Goal: Share content: Share content

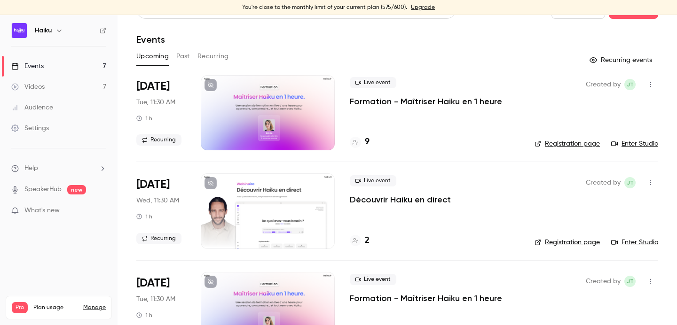
scroll to position [22, 0]
click at [181, 55] on button "Past" at bounding box center [183, 55] width 14 height 15
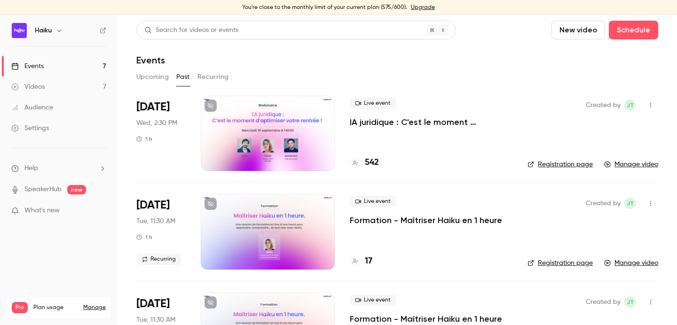
click at [278, 145] on div at bounding box center [268, 133] width 134 height 75
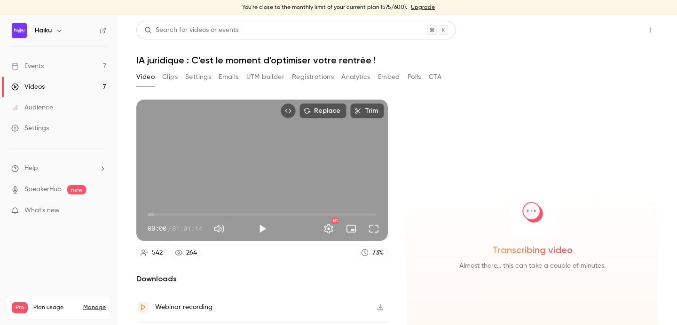
click at [625, 30] on button "Share" at bounding box center [616, 30] width 37 height 19
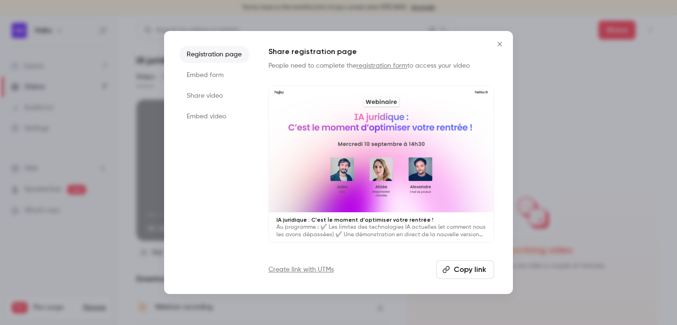
click at [472, 266] on button "Copy link" at bounding box center [465, 269] width 58 height 19
click at [501, 41] on icon "Close" at bounding box center [499, 44] width 11 height 8
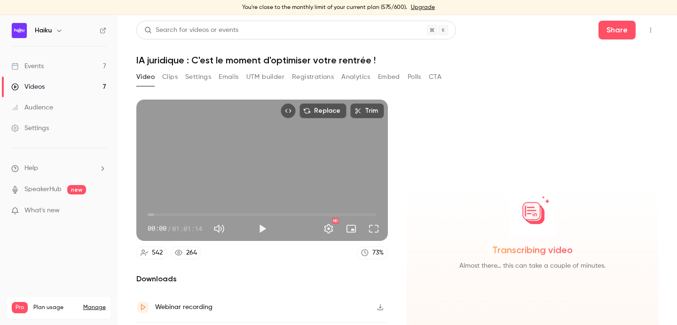
click at [363, 79] on button "Analytics" at bounding box center [355, 77] width 29 height 15
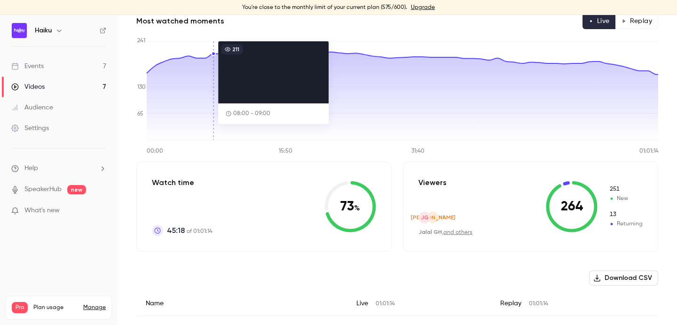
scroll to position [28, 0]
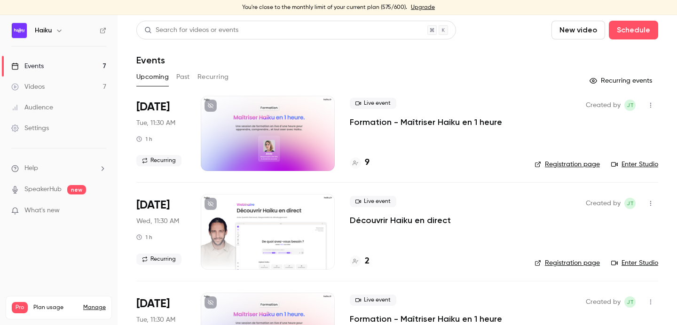
click at [180, 79] on button "Past" at bounding box center [183, 77] width 14 height 15
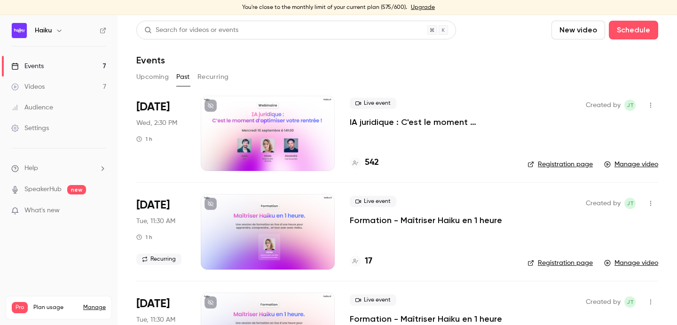
click at [277, 133] on div at bounding box center [268, 133] width 134 height 75
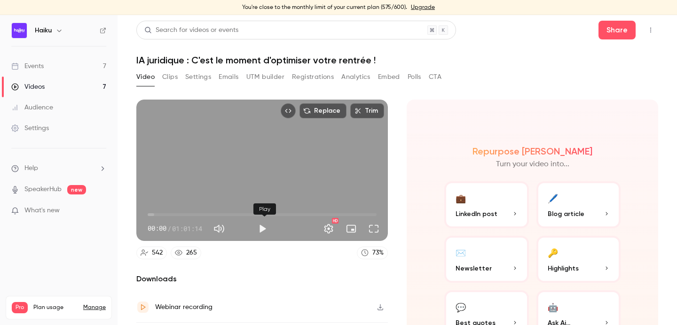
click at [267, 228] on button "Play" at bounding box center [262, 228] width 19 height 19
click at [375, 234] on button "Full screen" at bounding box center [373, 228] width 19 height 19
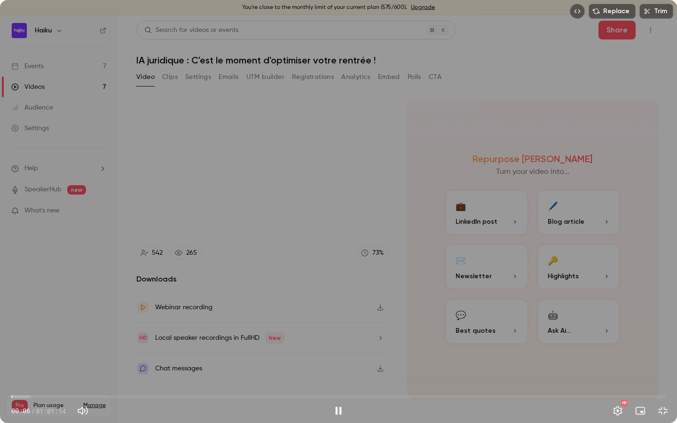
click at [90, 325] on span "00:06" at bounding box center [338, 396] width 654 height 15
click at [214, 313] on div "Replace Trim 07:29 07:29 / 01:01:14 HD" at bounding box center [338, 211] width 677 height 423
click at [247, 309] on div "Replace Trim 07:29 07:29 / 01:01:14 HD" at bounding box center [338, 211] width 677 height 423
click at [172, 325] on div "Replace Trim 07:36 07:36 / 01:01:14 HD" at bounding box center [338, 211] width 677 height 423
type input "*****"
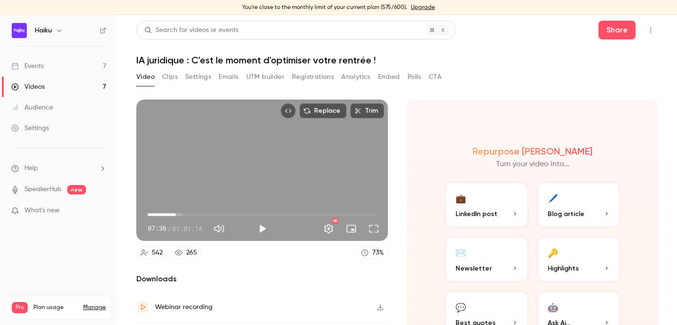
click at [655, 25] on button "Top Bar Actions" at bounding box center [650, 30] width 15 height 15
click at [655, 25] on div at bounding box center [338, 162] width 677 height 325
click at [58, 67] on link "Events 7" at bounding box center [58, 66] width 117 height 21
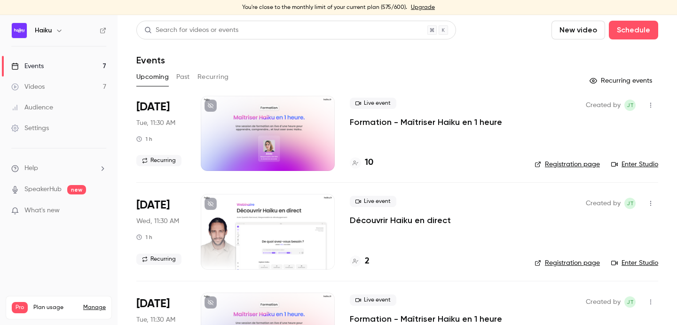
click at [183, 76] on button "Past" at bounding box center [183, 77] width 14 height 15
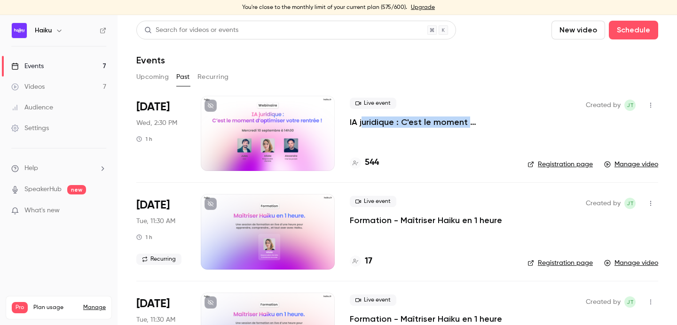
drag, startPoint x: 516, startPoint y: 124, endPoint x: 364, endPoint y: 124, distance: 151.8
click at [363, 124] on li "[DATE] Wed, 2:30 PM 1 h Live event IA juridique : C'est le moment d'optimiser v…" at bounding box center [397, 139] width 522 height 86
click at [283, 122] on div at bounding box center [268, 133] width 134 height 75
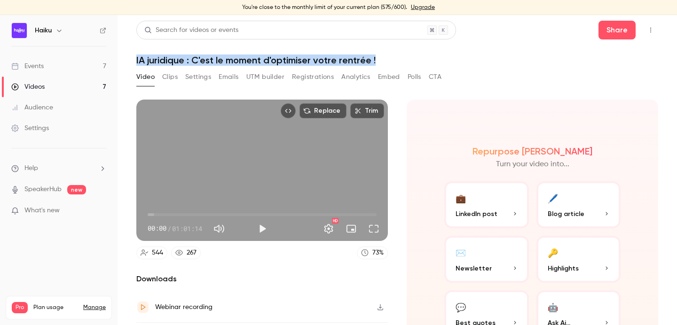
drag, startPoint x: 130, startPoint y: 59, endPoint x: 420, endPoint y: 59, distance: 289.5
click at [420, 59] on main "Search for videos or events Share IA juridique : C'est le moment d'optimiser vo…" at bounding box center [396, 170] width 559 height 310
copy h1 "IA juridique : C'est le moment d'optimiser votre rentrée !"
click at [315, 75] on button "Registrations" at bounding box center [313, 77] width 42 height 15
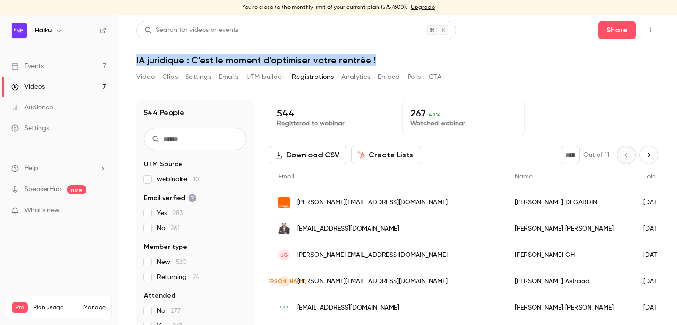
click at [382, 63] on h1 "IA juridique : C'est le moment d'optimiser votre rentrée !" at bounding box center [397, 60] width 522 height 11
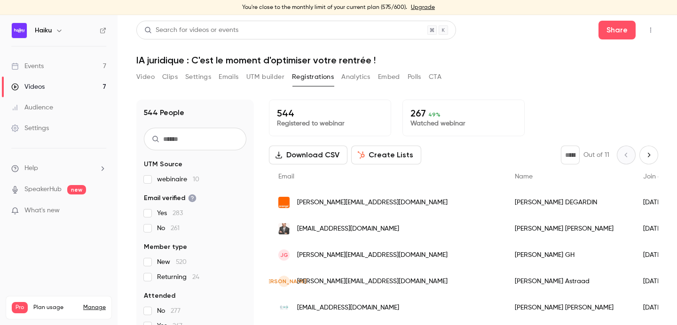
click at [256, 25] on div "Search for videos or events" at bounding box center [296, 30] width 320 height 19
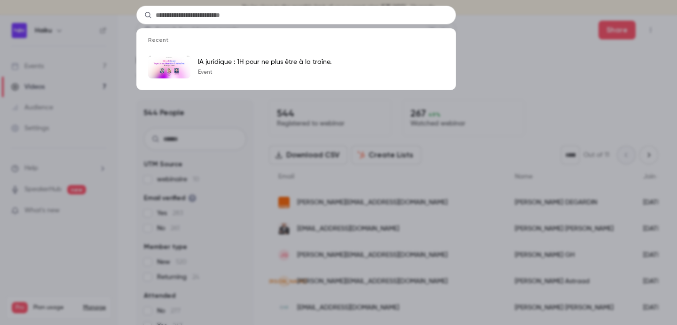
click at [509, 46] on div "Recent IA juridique : 1H pour ne plus être à la traîne. Event" at bounding box center [338, 162] width 677 height 325
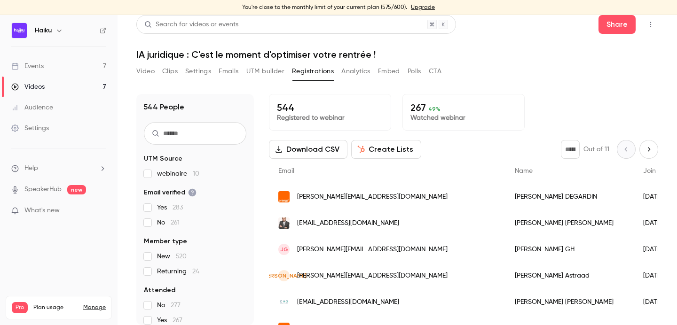
scroll to position [33, 0]
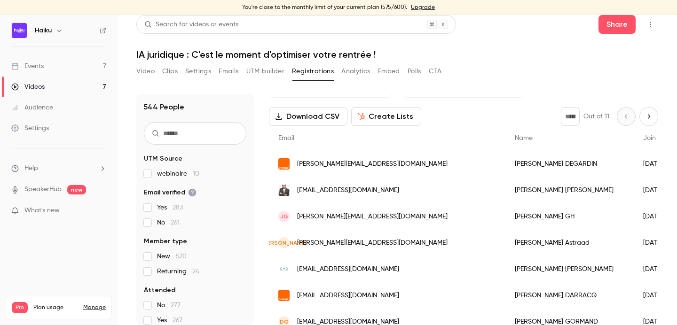
click at [184, 130] on input "text" at bounding box center [195, 133] width 102 height 23
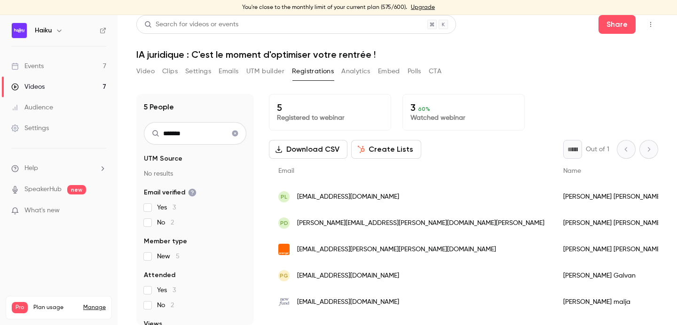
type input "*******"
click at [352, 301] on span "[EMAIL_ADDRESS][DOMAIN_NAME]" at bounding box center [348, 302] width 102 height 10
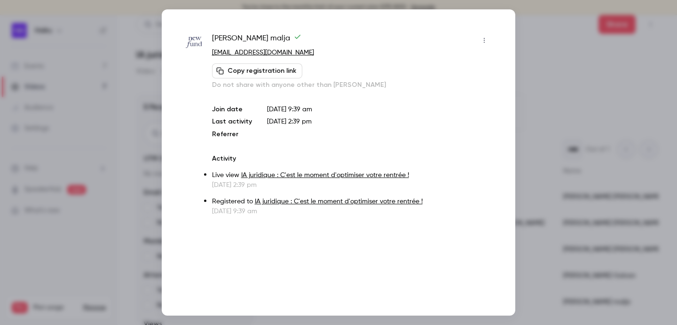
click at [571, 35] on div at bounding box center [338, 162] width 677 height 325
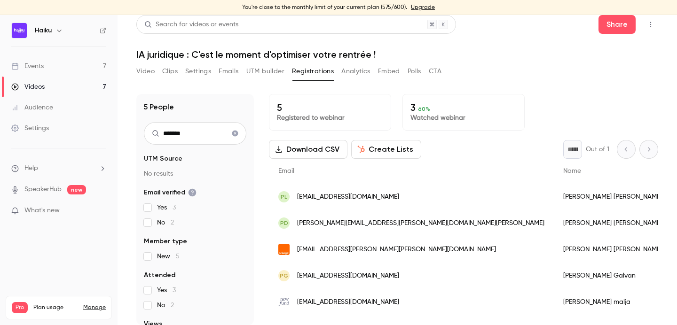
click at [351, 69] on button "Analytics" at bounding box center [355, 71] width 29 height 15
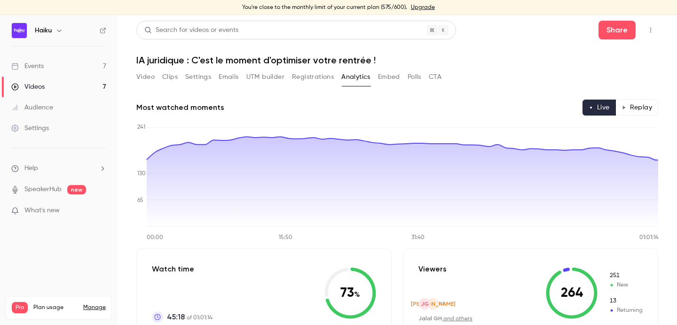
click at [630, 102] on button "Replay" at bounding box center [636, 108] width 43 height 16
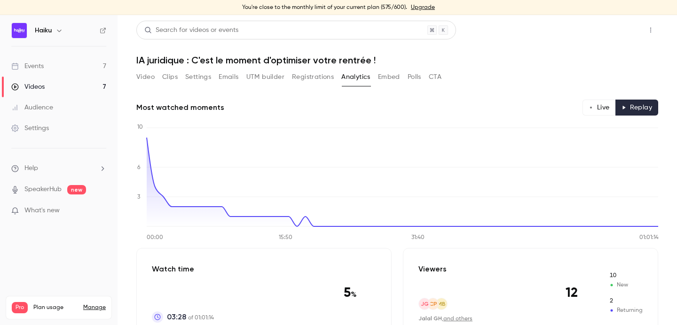
click at [614, 25] on button "Share" at bounding box center [616, 30] width 37 height 19
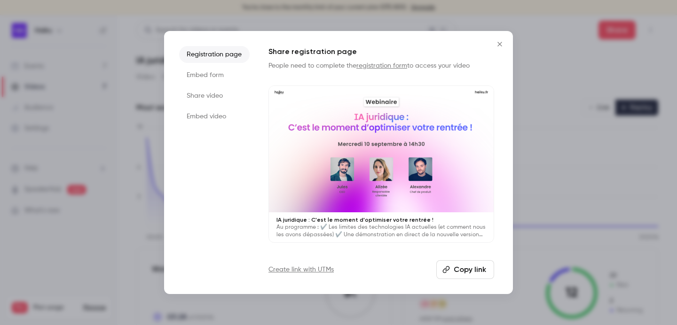
click at [199, 101] on li "Share video" at bounding box center [214, 95] width 70 height 17
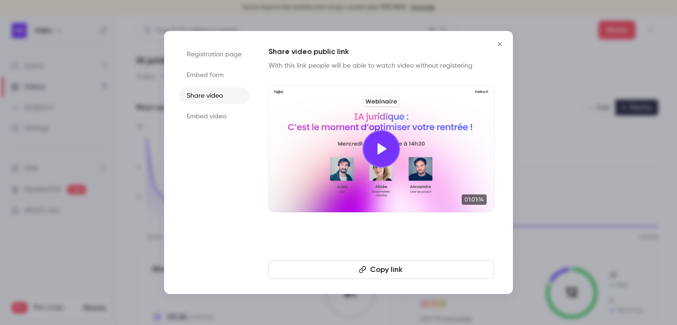
click at [356, 262] on button "Copy link" at bounding box center [381, 269] width 226 height 19
click at [556, 19] on div at bounding box center [338, 162] width 677 height 325
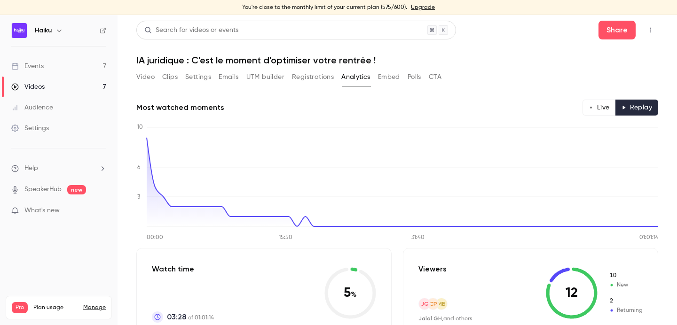
click at [307, 80] on button "Registrations" at bounding box center [313, 77] width 42 height 15
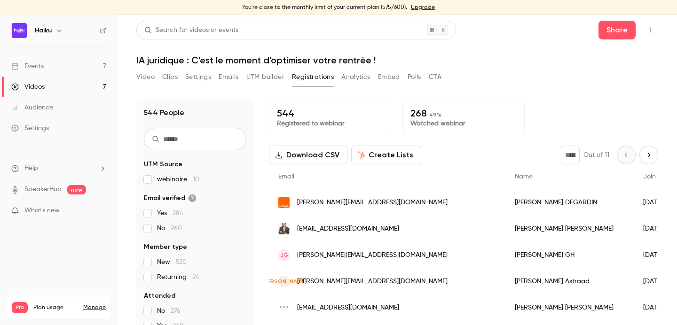
scroll to position [26, 0]
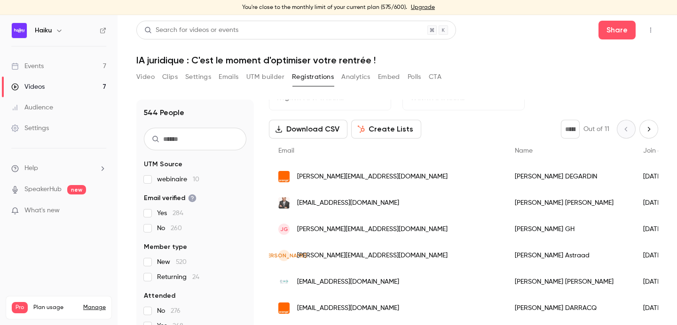
click at [344, 79] on button "Analytics" at bounding box center [355, 77] width 29 height 15
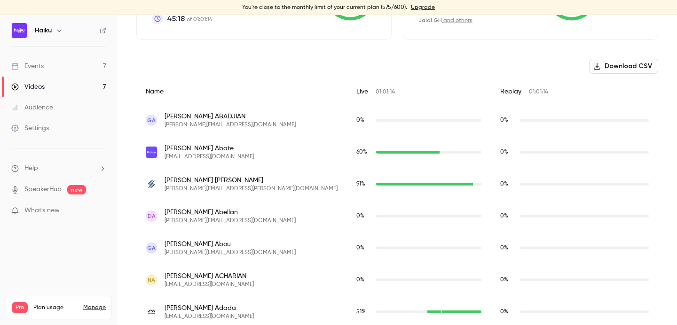
scroll to position [321, 0]
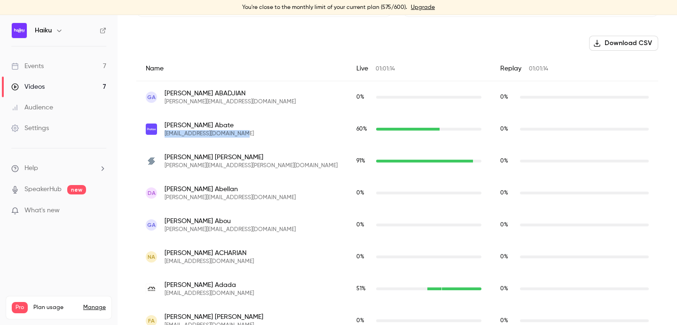
drag, startPoint x: 244, startPoint y: 133, endPoint x: 162, endPoint y: 134, distance: 82.3
click at [162, 134] on div "[PERSON_NAME] [EMAIL_ADDRESS][DOMAIN_NAME]" at bounding box center [242, 129] width 192 height 17
copy span "[EMAIL_ADDRESS][DOMAIN_NAME]"
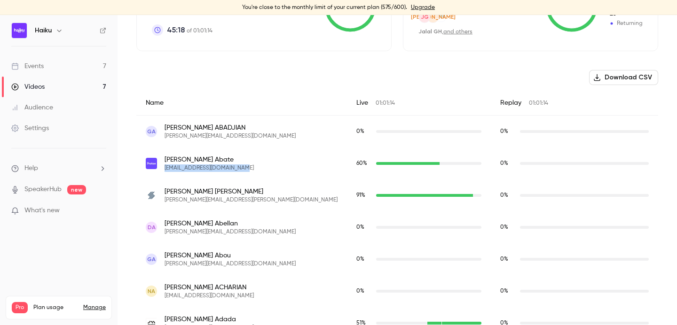
scroll to position [7, 0]
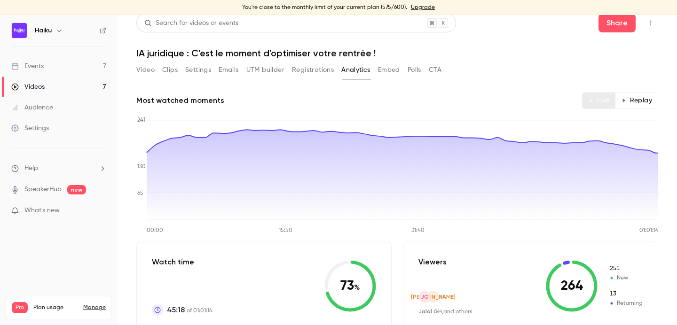
click at [595, 99] on button "Live" at bounding box center [598, 101] width 33 height 16
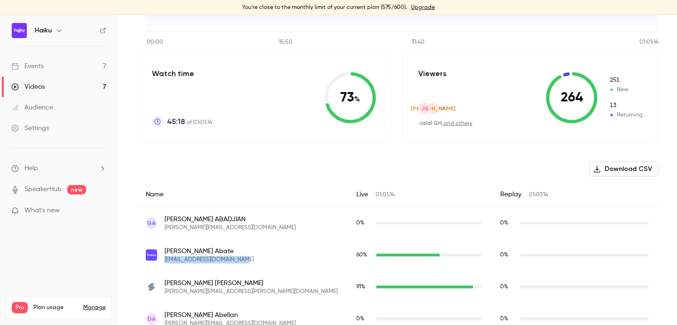
scroll to position [187, 0]
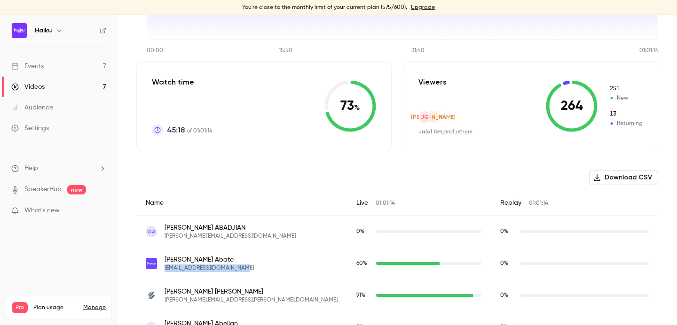
click at [456, 133] on link "and others" at bounding box center [457, 132] width 29 height 6
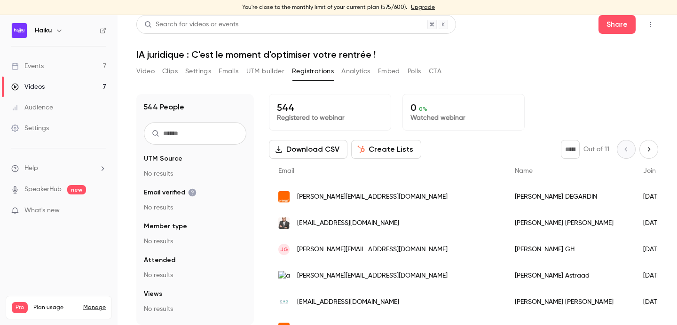
scroll to position [6, 0]
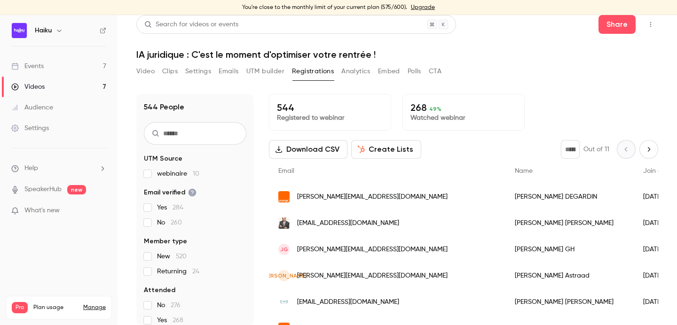
click at [354, 73] on button "Analytics" at bounding box center [355, 71] width 29 height 15
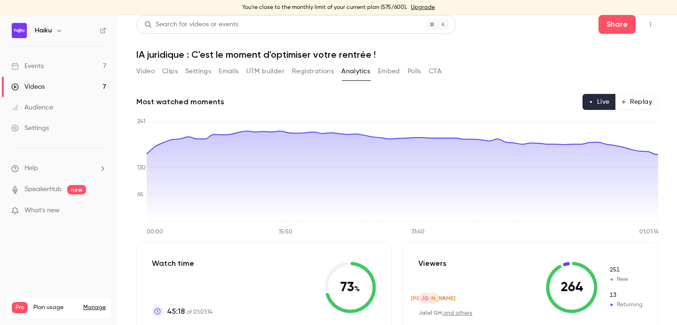
click at [384, 73] on button "Embed" at bounding box center [389, 71] width 22 height 15
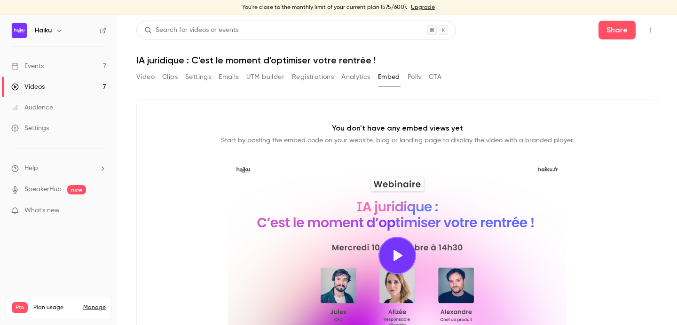
click at [343, 80] on button "Analytics" at bounding box center [355, 77] width 29 height 15
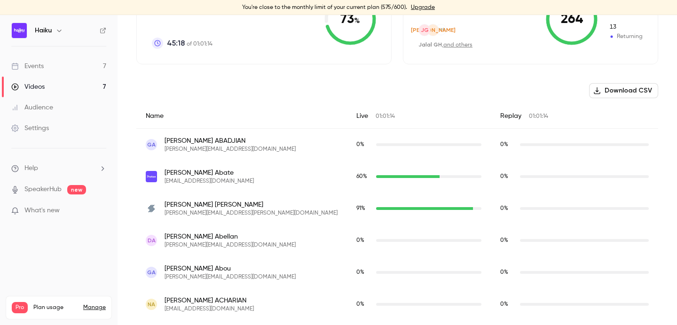
scroll to position [276, 0]
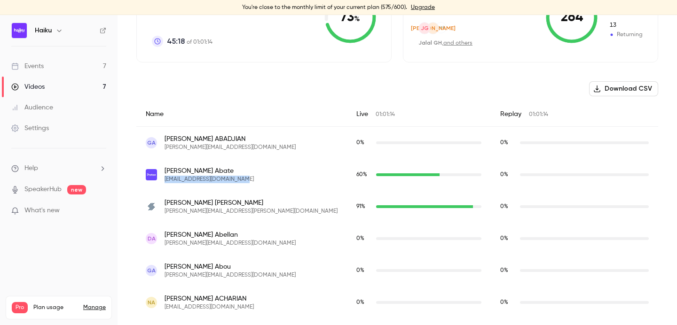
drag, startPoint x: 239, startPoint y: 177, endPoint x: 164, endPoint y: 179, distance: 74.8
click at [163, 180] on div "[PERSON_NAME] [EMAIL_ADDRESS][DOMAIN_NAME]" at bounding box center [242, 174] width 192 height 17
copy span "[EMAIL_ADDRESS][DOMAIN_NAME]"
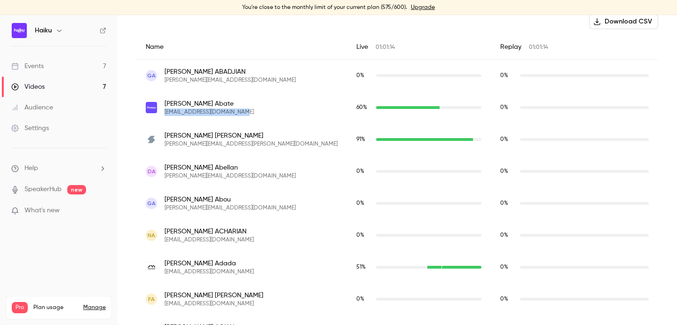
scroll to position [364, 0]
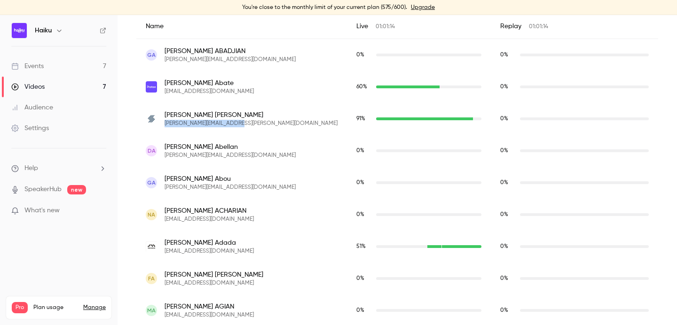
drag, startPoint x: 249, startPoint y: 122, endPoint x: 163, endPoint y: 122, distance: 85.5
click at [163, 122] on div "[PERSON_NAME] [PERSON_NAME][EMAIL_ADDRESS][PERSON_NAME][DOMAIN_NAME]" at bounding box center [242, 118] width 192 height 17
copy span "[PERSON_NAME][EMAIL_ADDRESS][PERSON_NAME][DOMAIN_NAME]"
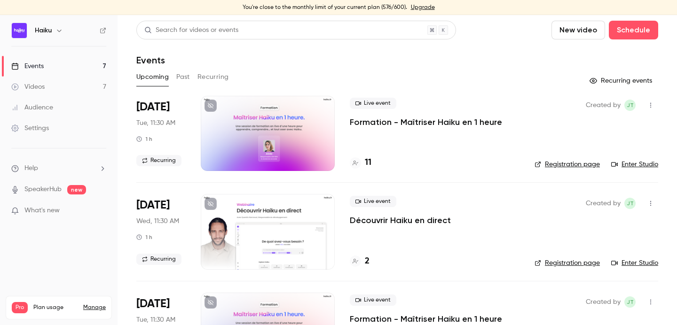
click at [182, 81] on button "Past" at bounding box center [183, 77] width 14 height 15
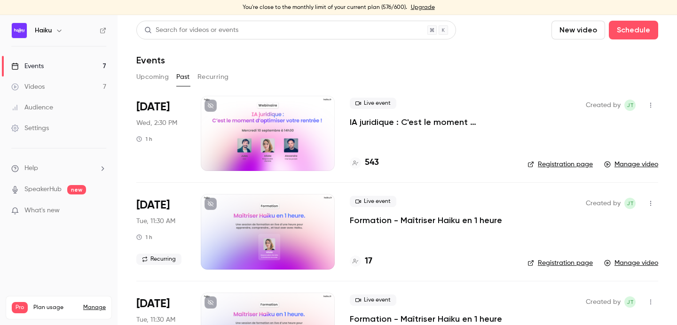
click at [282, 141] on div at bounding box center [268, 133] width 134 height 75
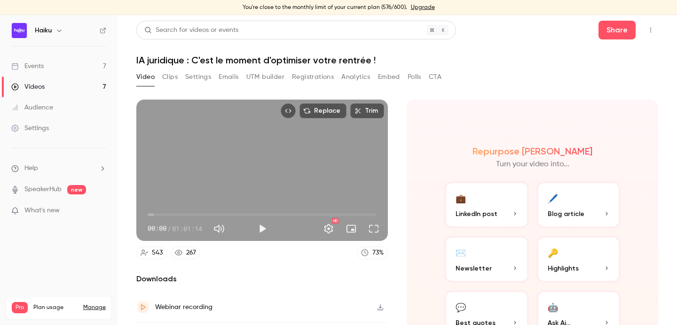
click at [197, 77] on button "Settings" at bounding box center [198, 77] width 26 height 15
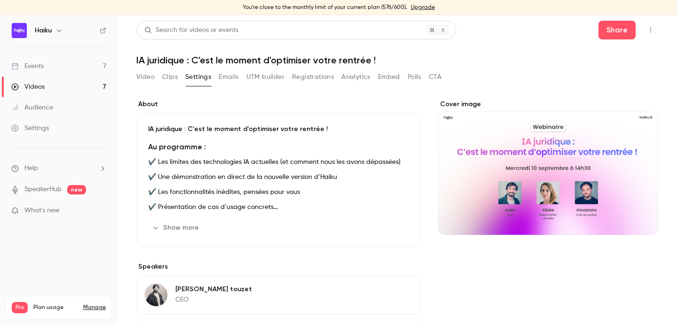
click at [307, 73] on button "Registrations" at bounding box center [313, 77] width 42 height 15
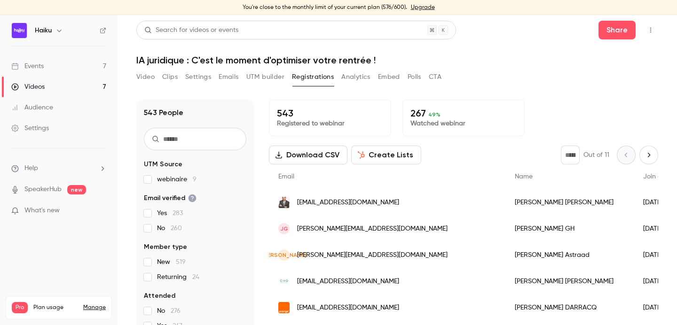
click at [366, 74] on button "Analytics" at bounding box center [355, 77] width 29 height 15
